Goal: Task Accomplishment & Management: Use online tool/utility

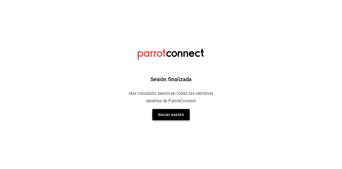
click at [174, 115] on button "Iniciar sesión" at bounding box center [170, 114] width 37 height 11
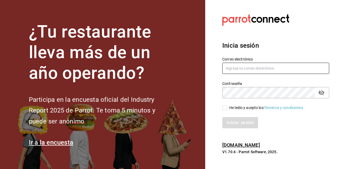
type input "multiuser@peace.com"
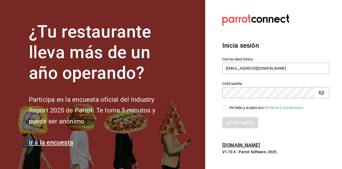
click at [227, 109] on input "He leído y acepto los Términos y condiciones." at bounding box center [224, 107] width 5 height 5
checkbox input "true"
click at [238, 118] on button "Iniciar sesión" at bounding box center [240, 122] width 36 height 11
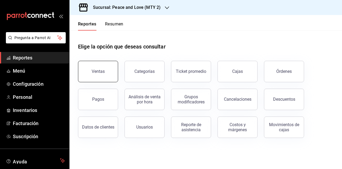
click at [103, 78] on button "Ventas" at bounding box center [98, 71] width 40 height 21
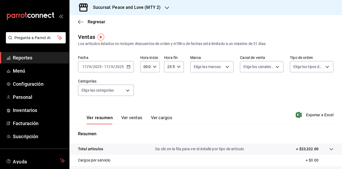
click at [119, 66] on input "2025" at bounding box center [119, 66] width 9 height 4
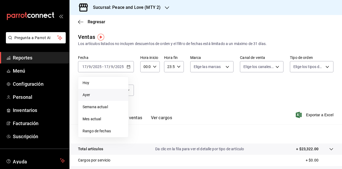
click at [96, 95] on span "Ayer" at bounding box center [103, 95] width 41 height 6
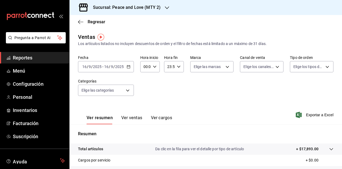
click at [118, 67] on input "2025" at bounding box center [119, 66] width 9 height 4
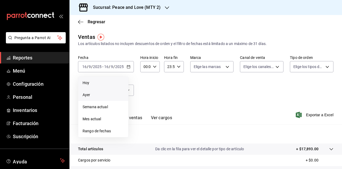
click at [91, 82] on span "Hoy" at bounding box center [103, 83] width 41 height 6
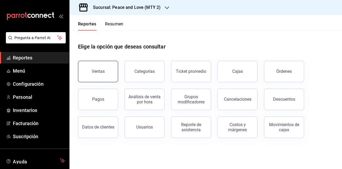
click at [87, 68] on button "Ventas" at bounding box center [98, 71] width 40 height 21
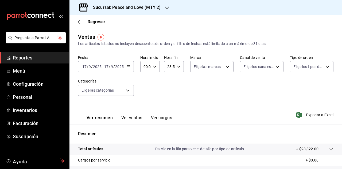
click at [139, 11] on div "Sucursal: Peace and Love (MTY 2)" at bounding box center [123, 7] width 98 height 15
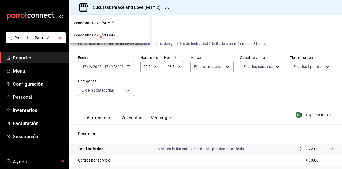
click at [128, 34] on div "Peace and Love (REGIA)" at bounding box center [110, 35] width 72 height 6
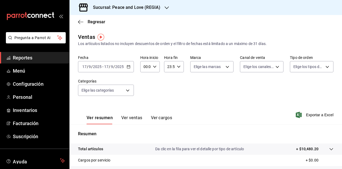
click at [138, 10] on h3 "Sucursal: Peace and Love (REGIA)" at bounding box center [125, 7] width 72 height 6
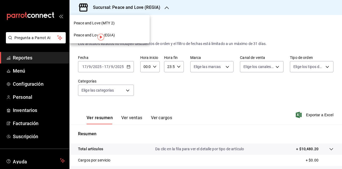
click at [111, 19] on div "Peace and Love (MTY 2)" at bounding box center [109, 23] width 80 height 12
